Goal: Task Accomplishment & Management: Use online tool/utility

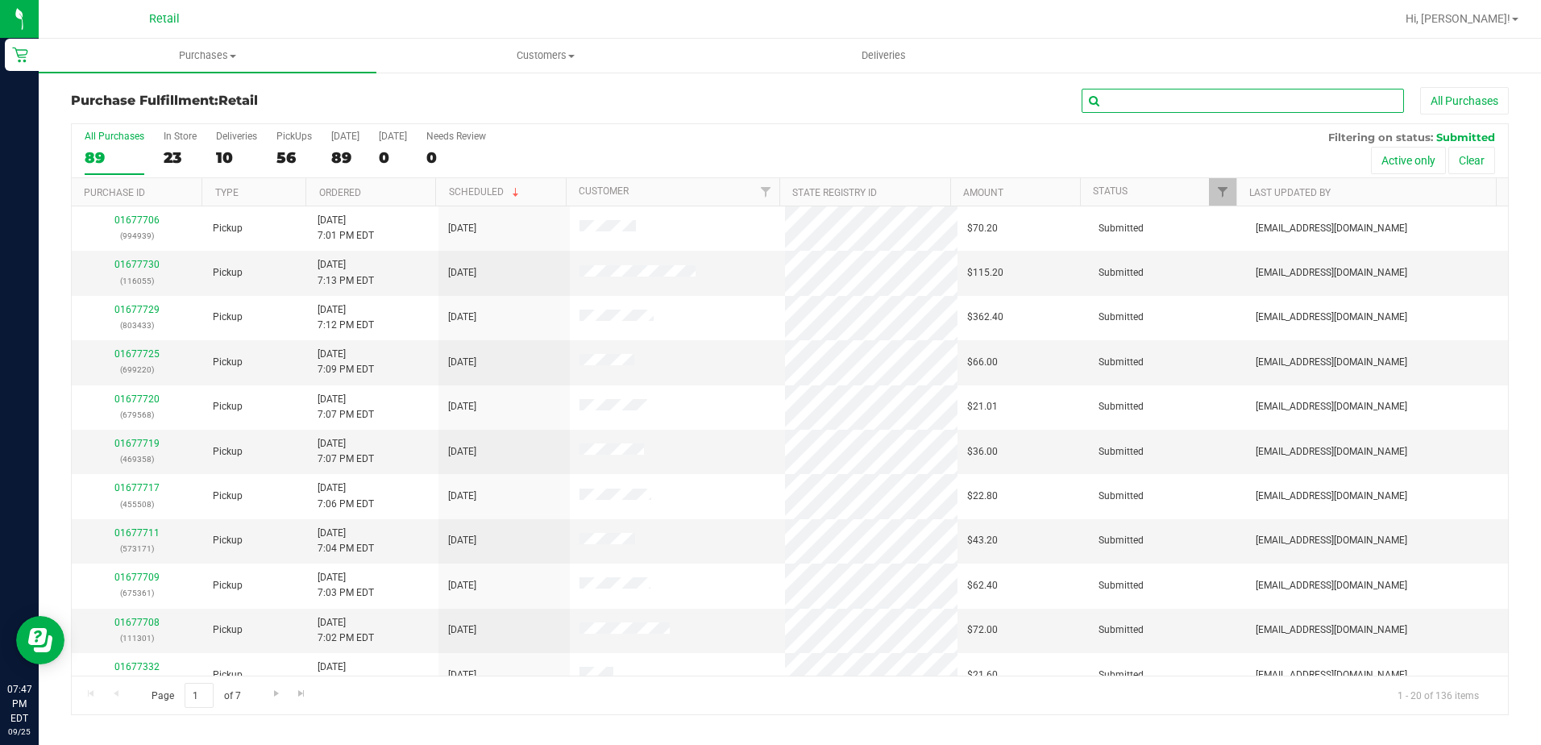
click at [1157, 97] on input "text" at bounding box center [1243, 101] width 322 height 24
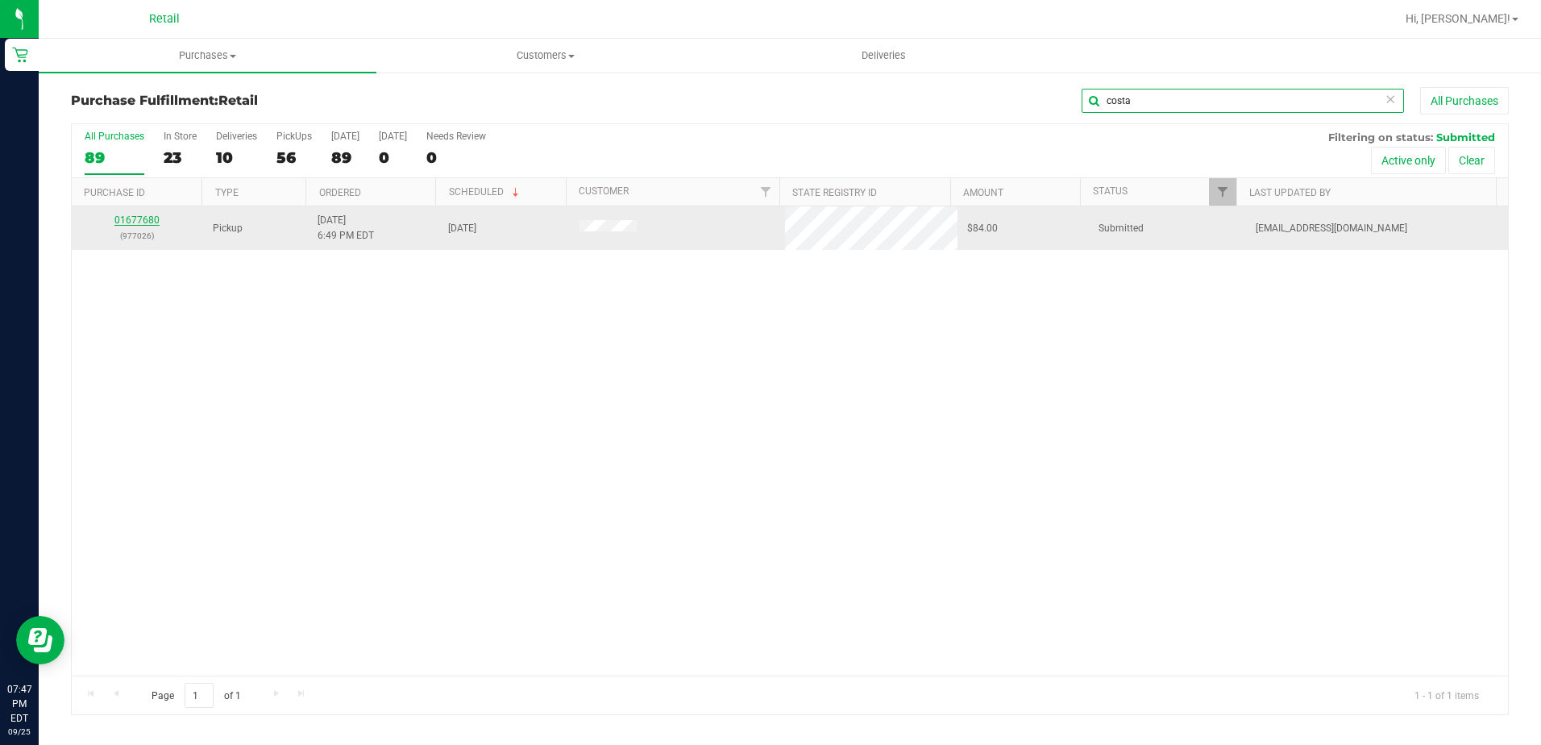
type input "costa"
click at [143, 218] on link "01677680" at bounding box center [136, 219] width 45 height 11
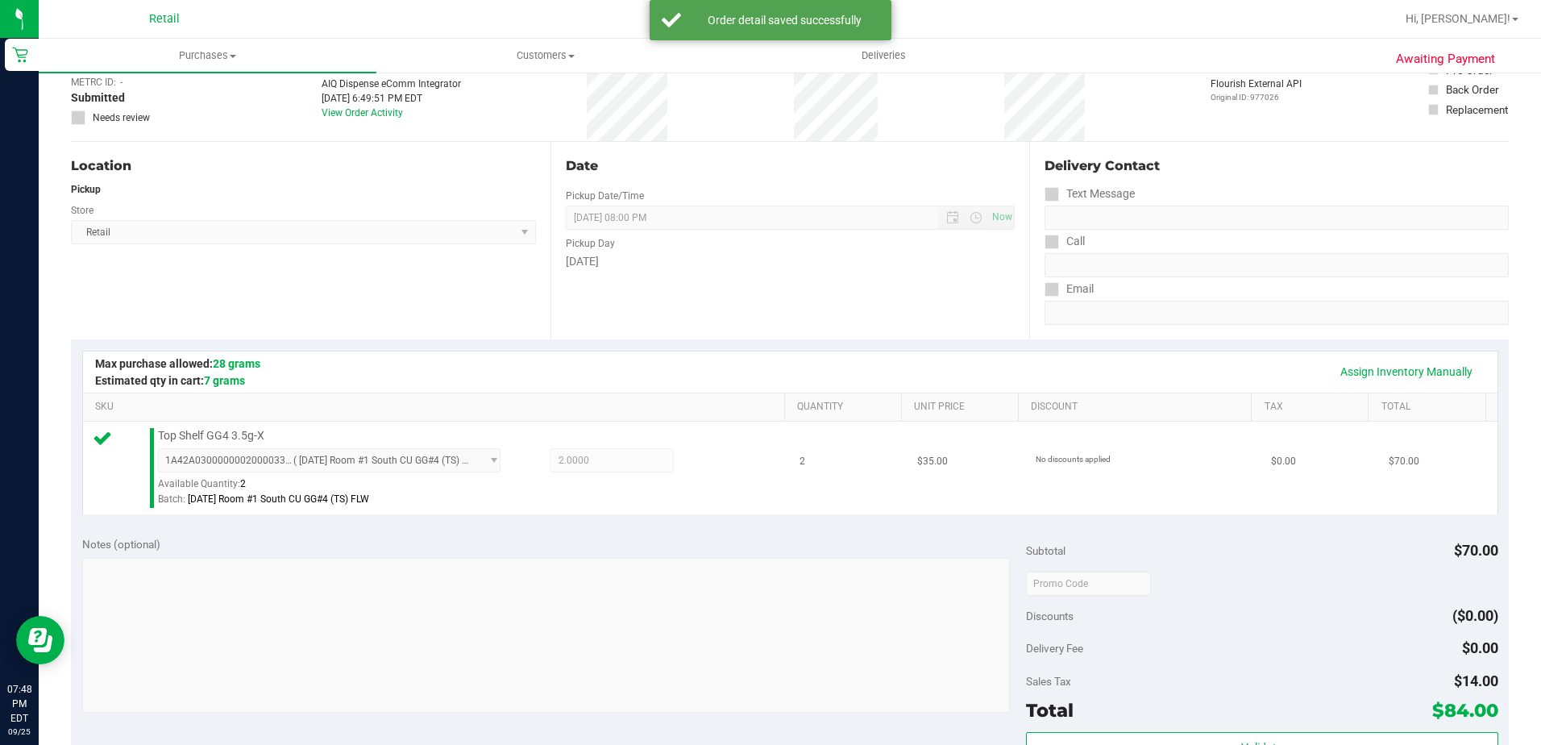
scroll to position [242, 0]
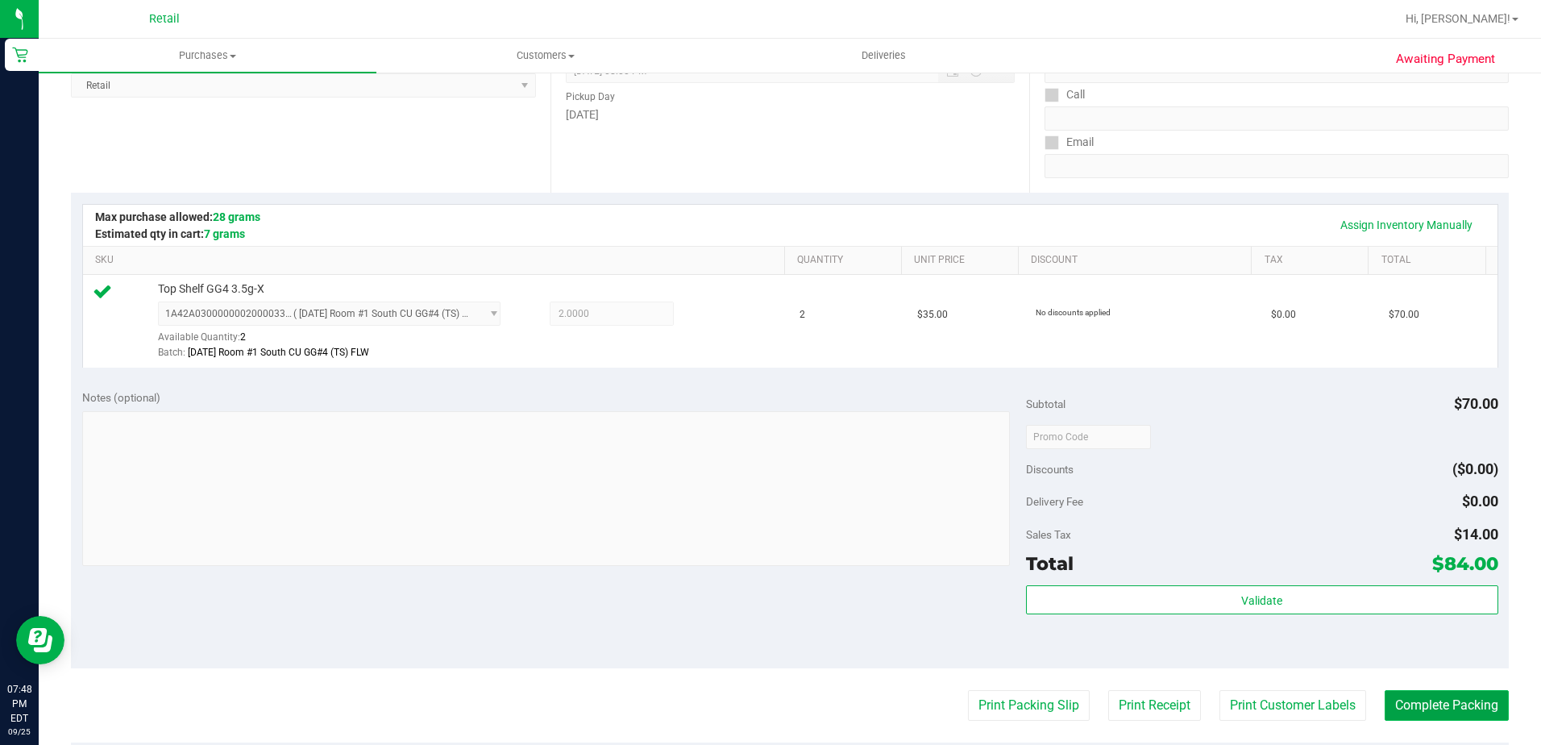
click at [1423, 706] on button "Complete Packing" at bounding box center [1447, 705] width 124 height 31
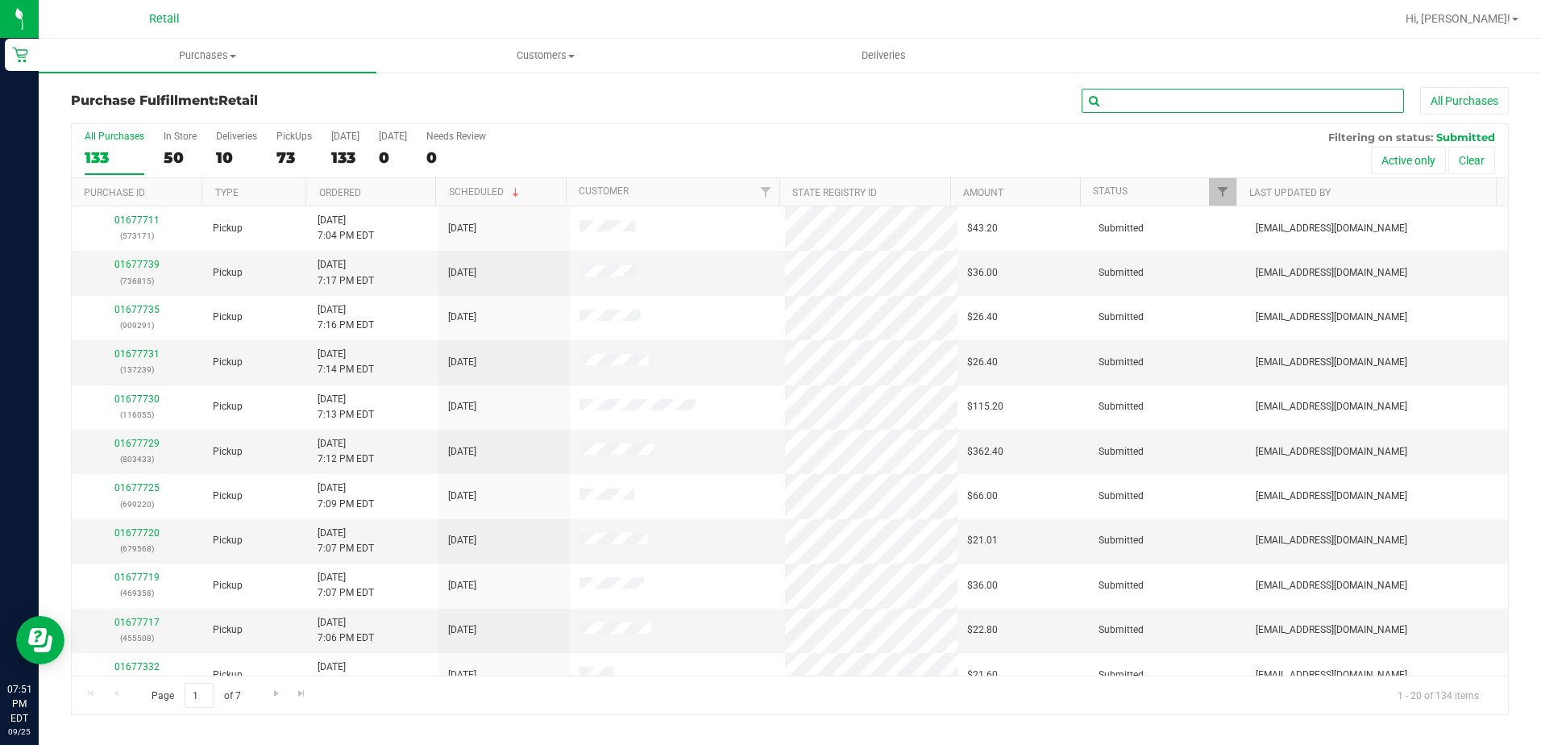
click at [1146, 93] on input "text" at bounding box center [1243, 101] width 322 height 24
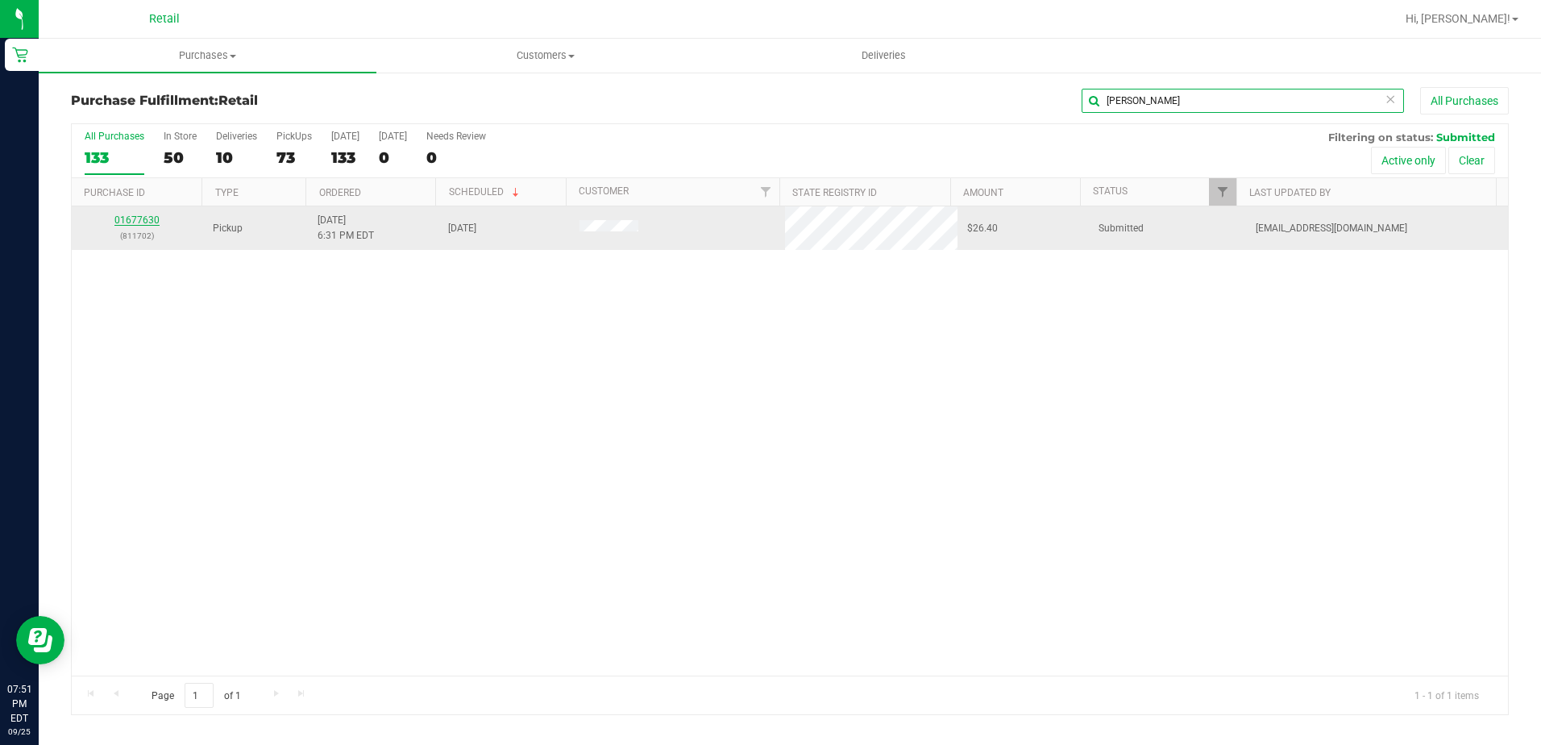
type input "[PERSON_NAME]"
click at [139, 220] on link "01677630" at bounding box center [136, 219] width 45 height 11
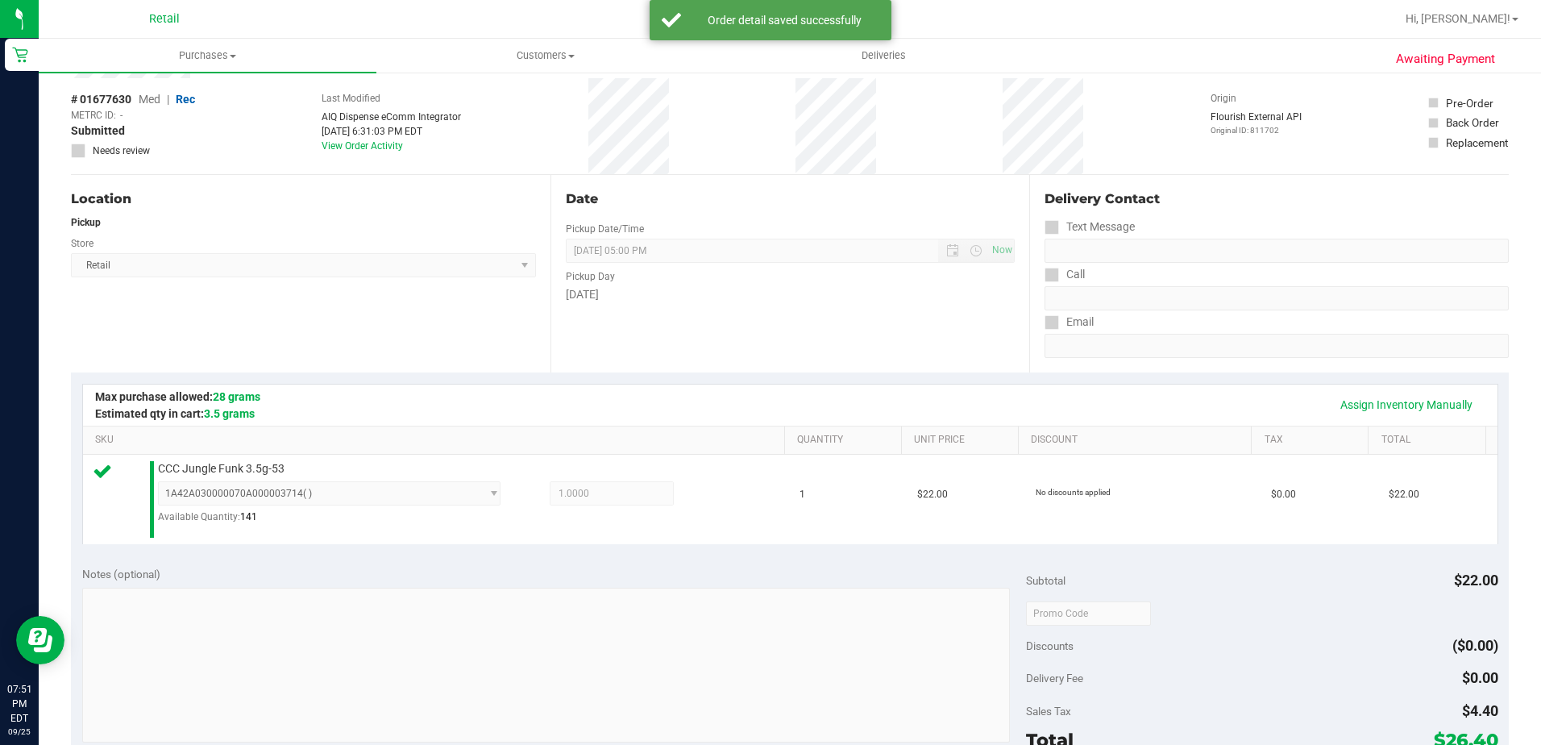
scroll to position [242, 0]
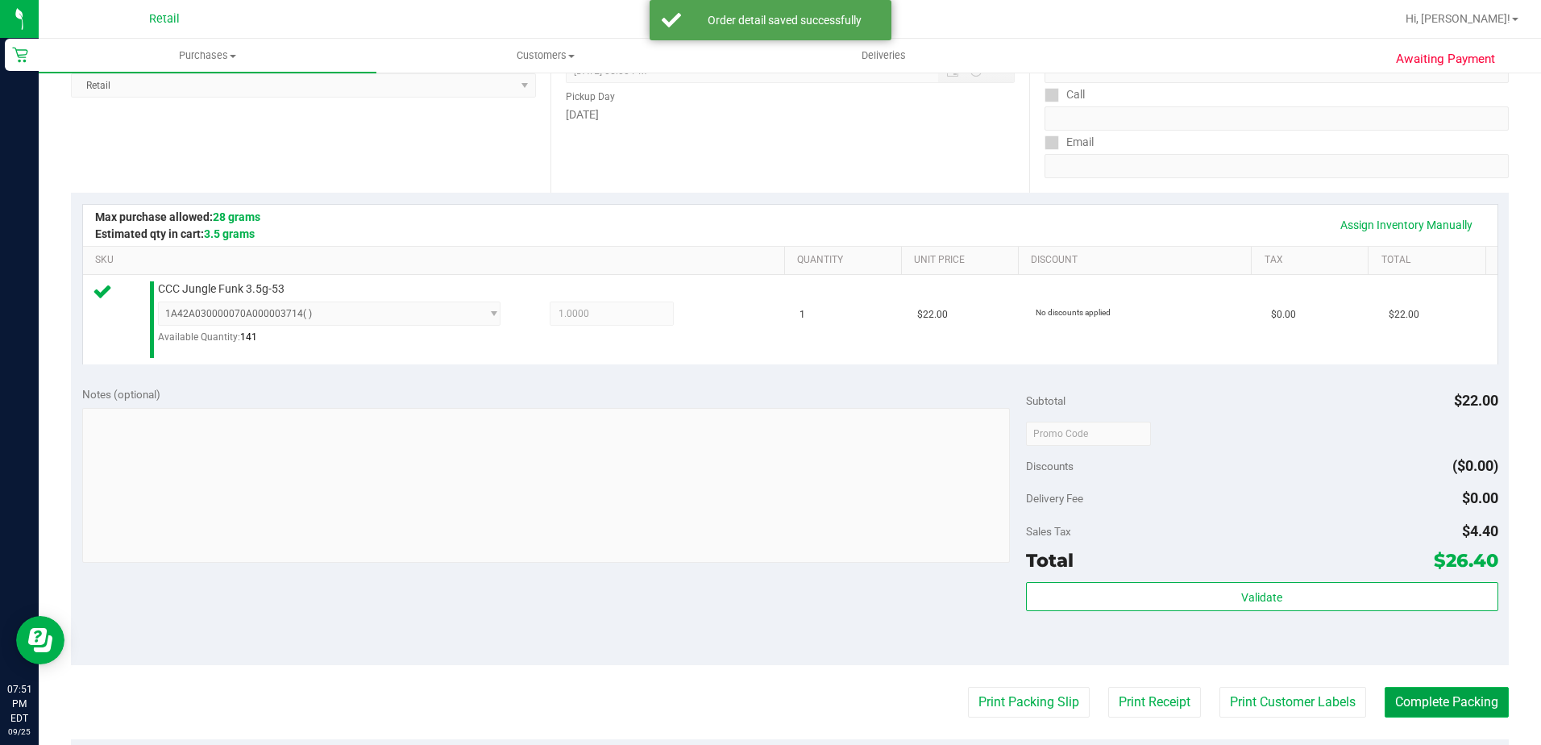
click at [1447, 701] on button "Complete Packing" at bounding box center [1447, 702] width 124 height 31
